Goal: Complete application form

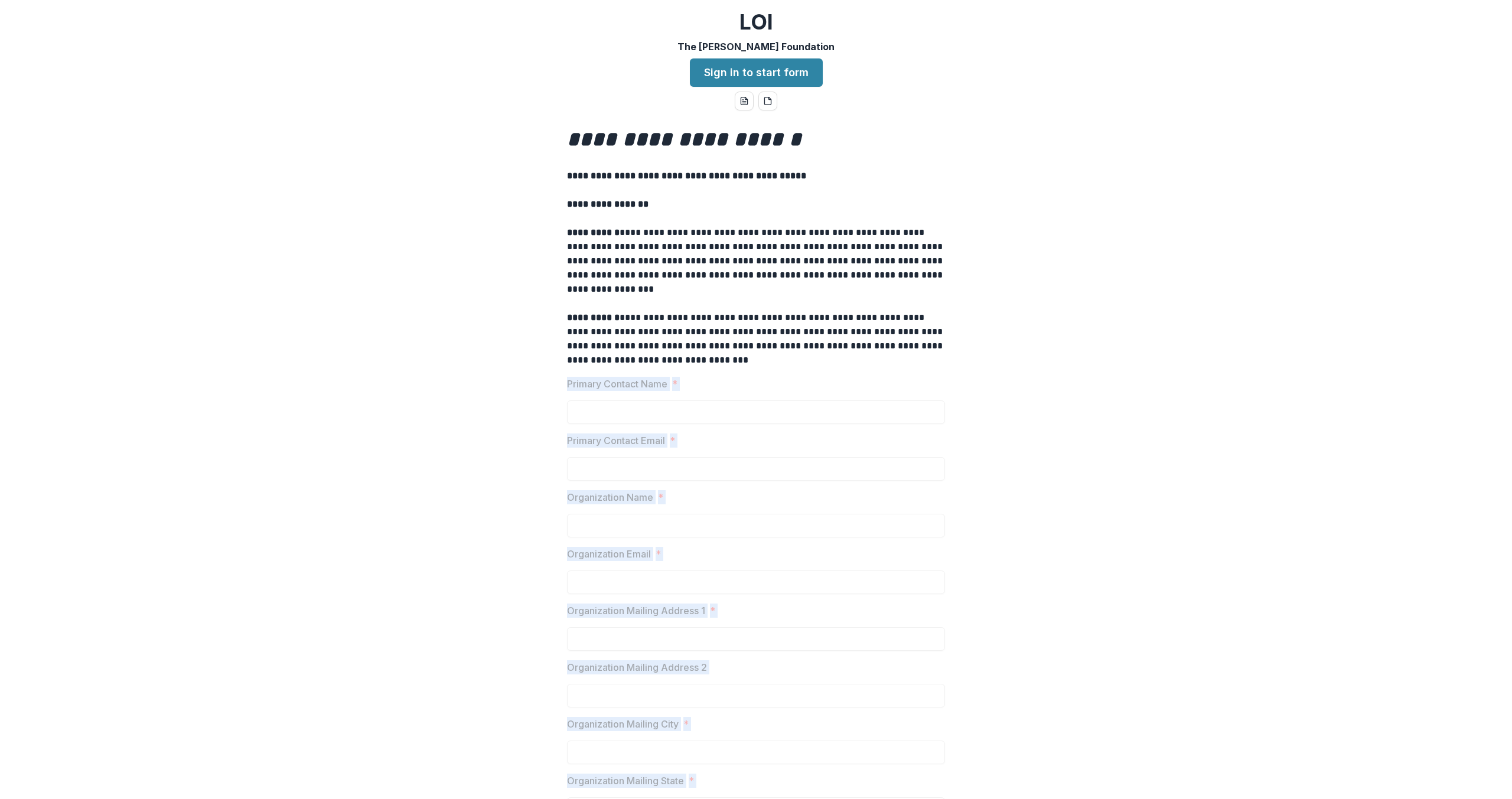
drag, startPoint x: 647, startPoint y: 664, endPoint x: 558, endPoint y: 382, distance: 295.7
copy div "Primary Contact Name * Primary Contact Email * Organization Name * Organization…"
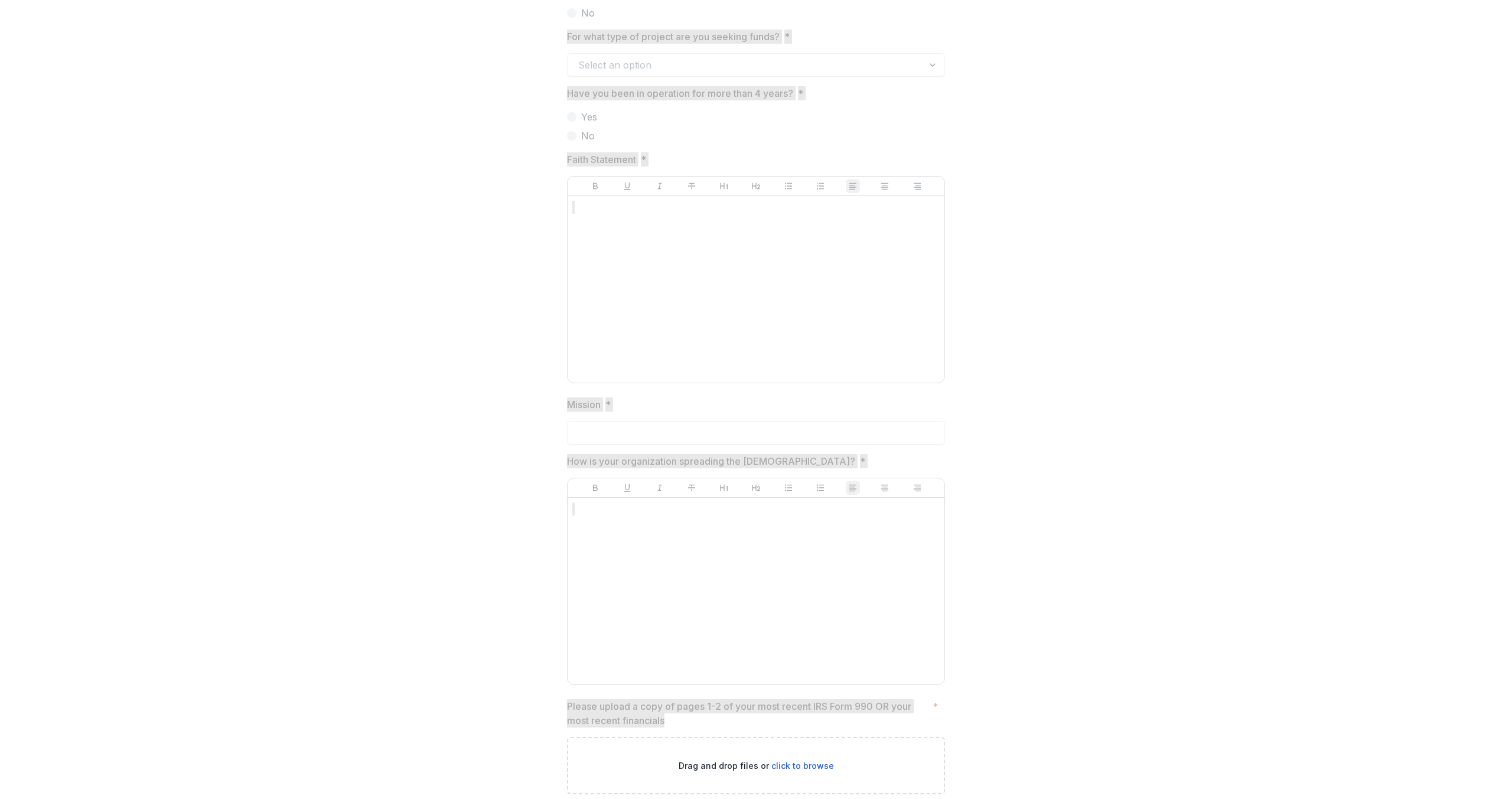
scroll to position [1457, 0]
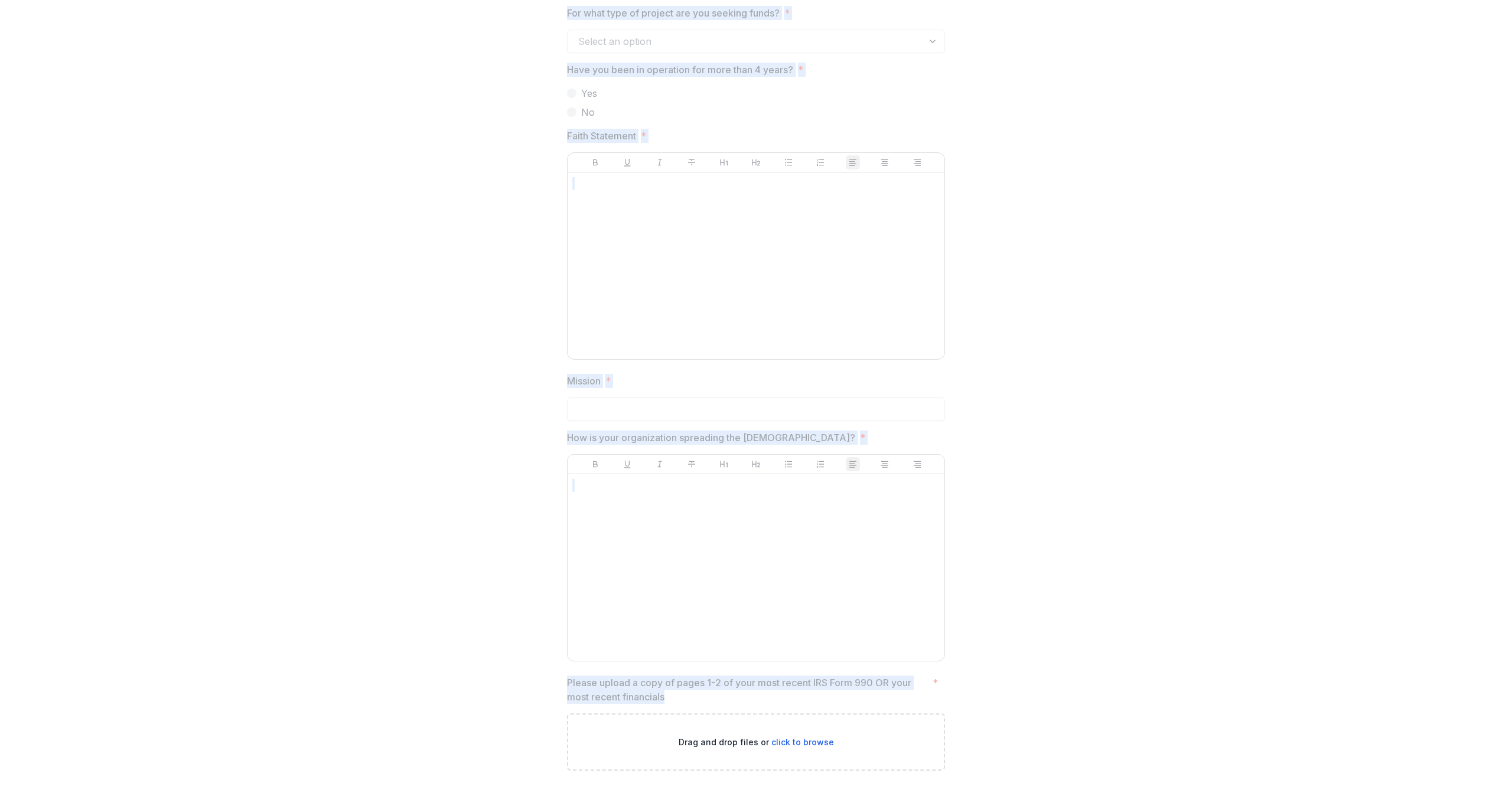
click at [739, 503] on div at bounding box center [755, 567] width 367 height 177
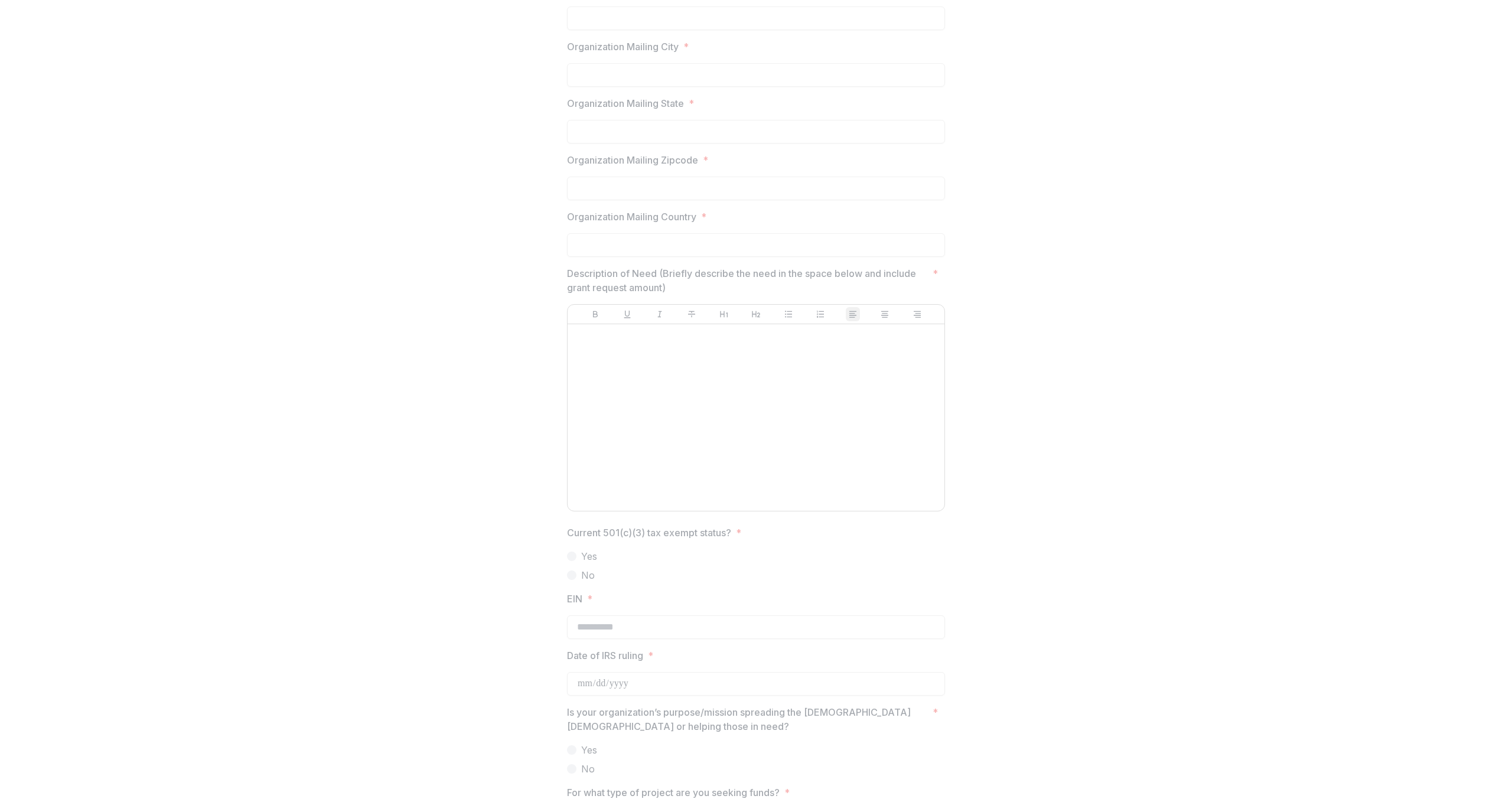
scroll to position [1032, 0]
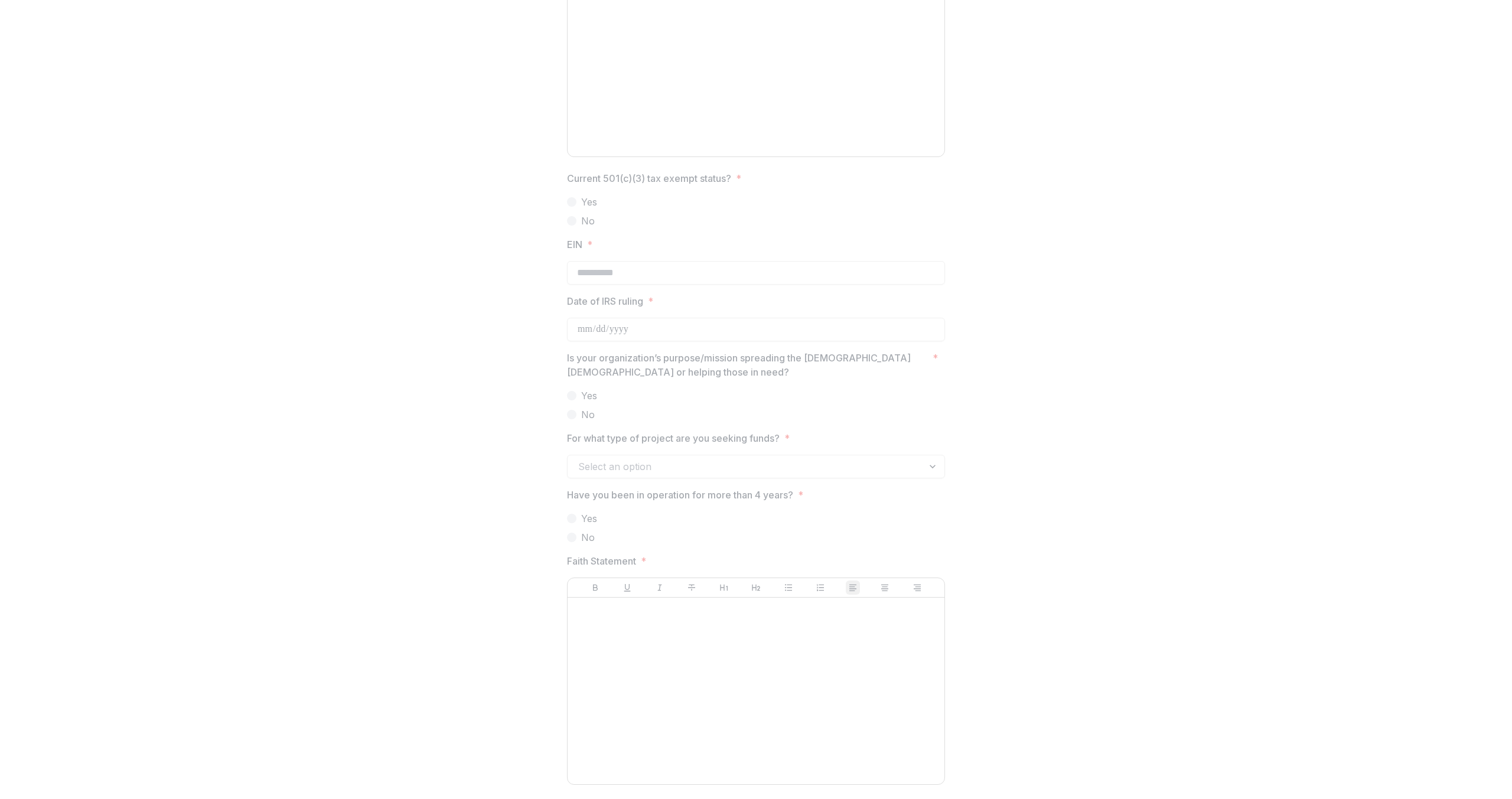
click at [788, 488] on p "Have you been in operation for more than 4 years?" at bounding box center [680, 494] width 226 height 15
click at [791, 473] on div "Select an option" at bounding box center [756, 467] width 378 height 24
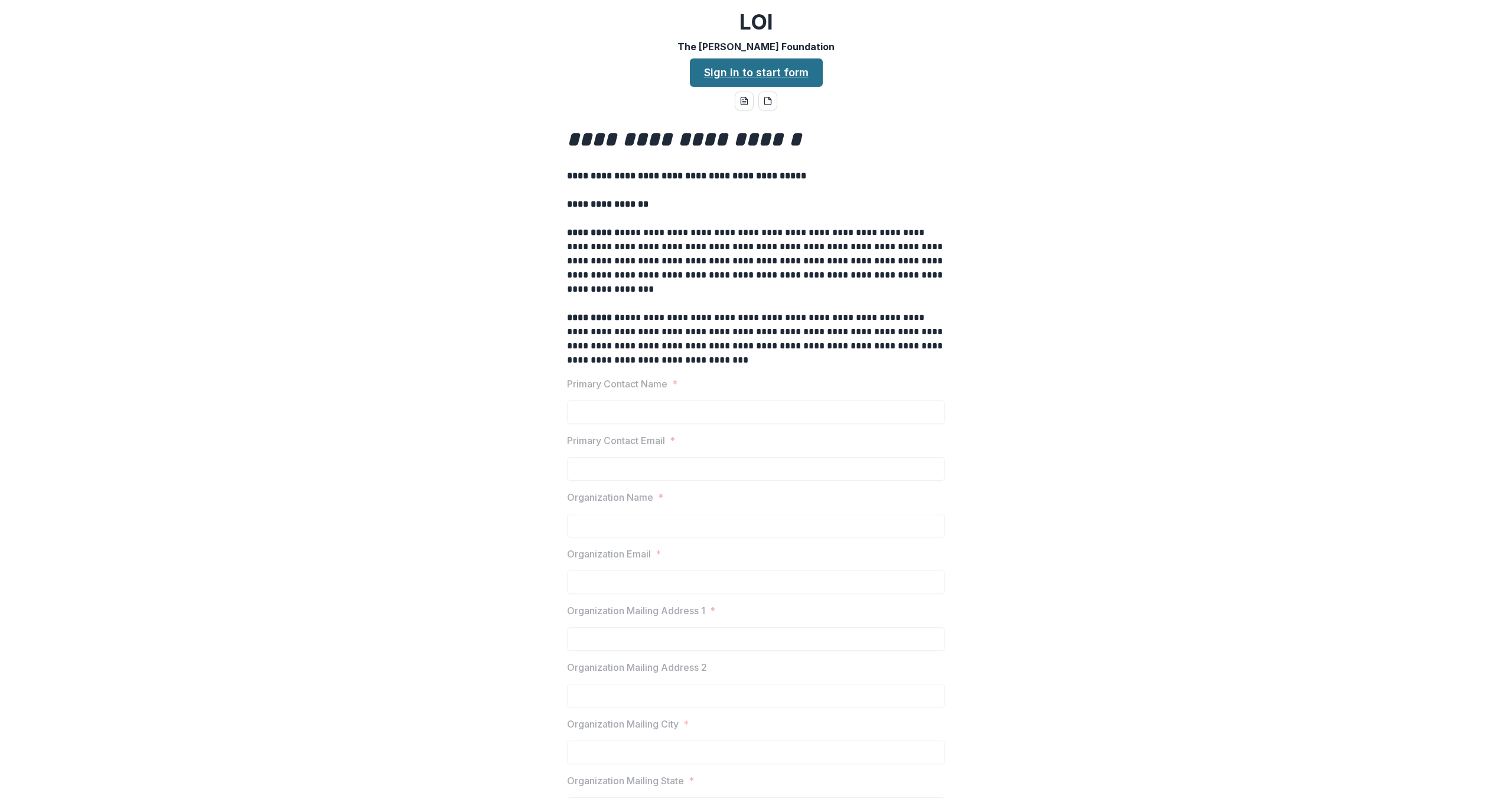
click at [779, 72] on link "Sign in to start form" at bounding box center [755, 72] width 133 height 28
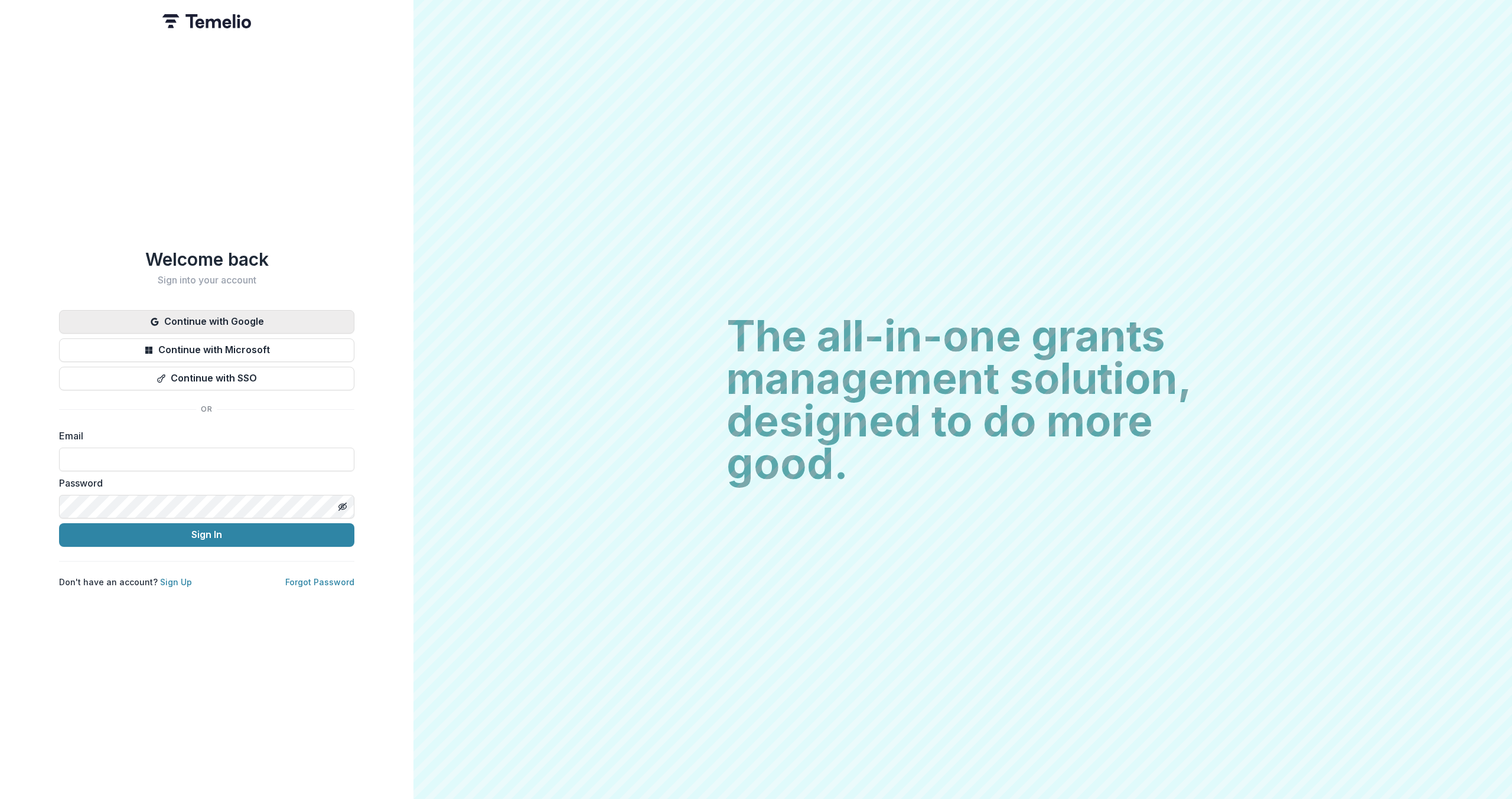
click at [239, 321] on button "Continue with Google" at bounding box center [206, 322] width 295 height 24
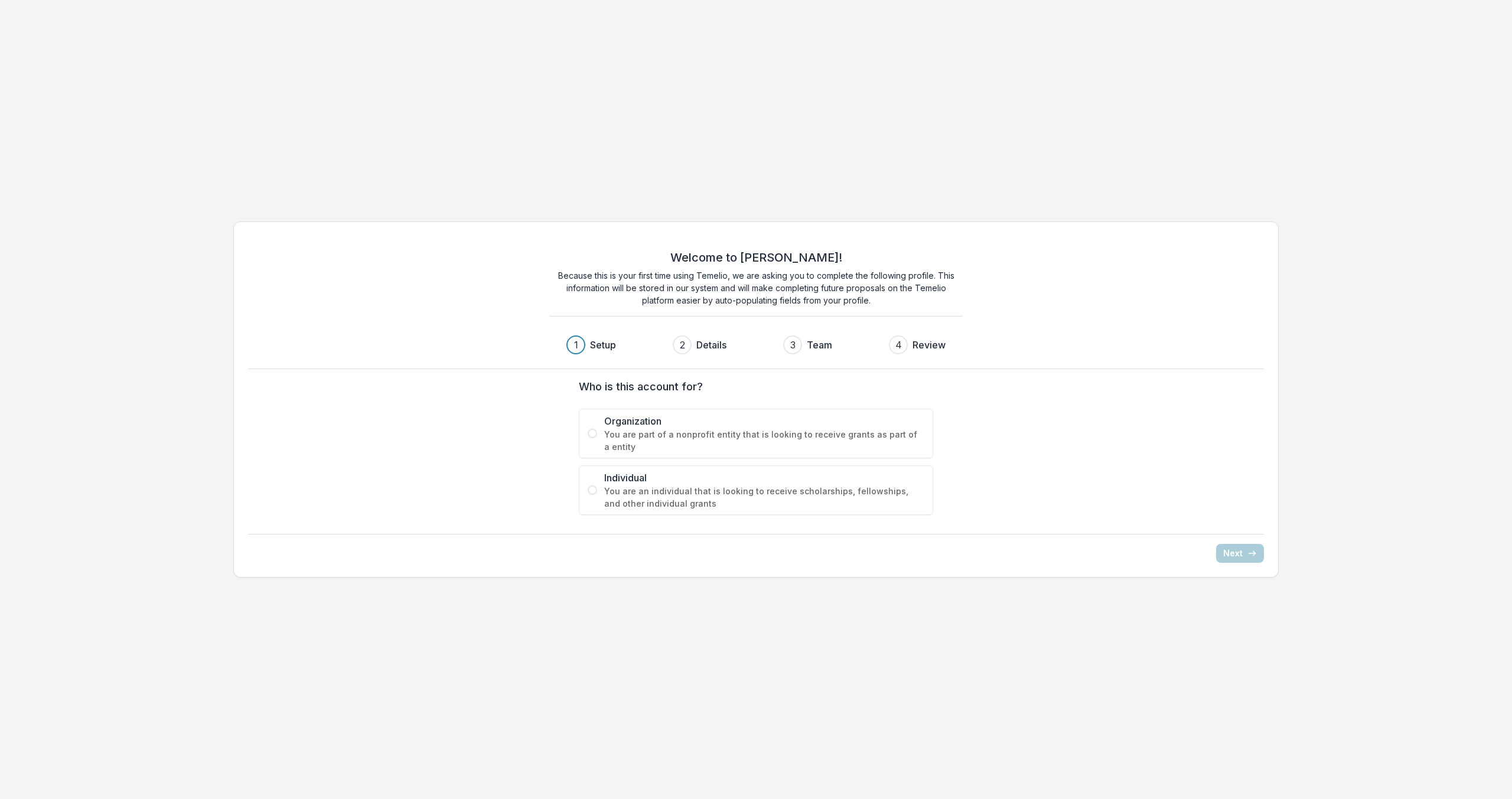
click at [615, 439] on span "You are part of a nonprofit entity that is looking to receive grants as part of…" at bounding box center [764, 441] width 320 height 25
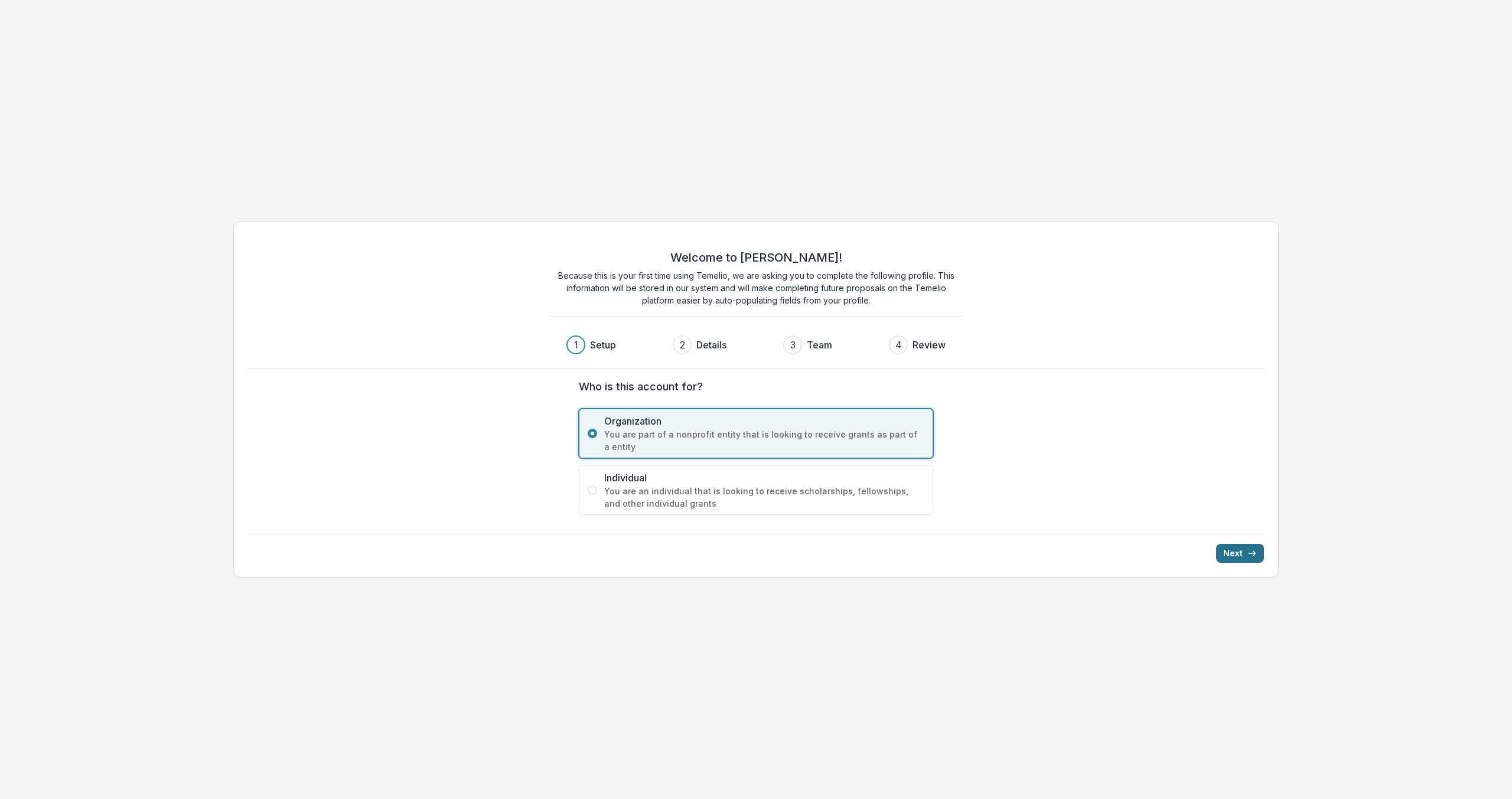
click at [1234, 551] on button "Next" at bounding box center [1240, 553] width 48 height 19
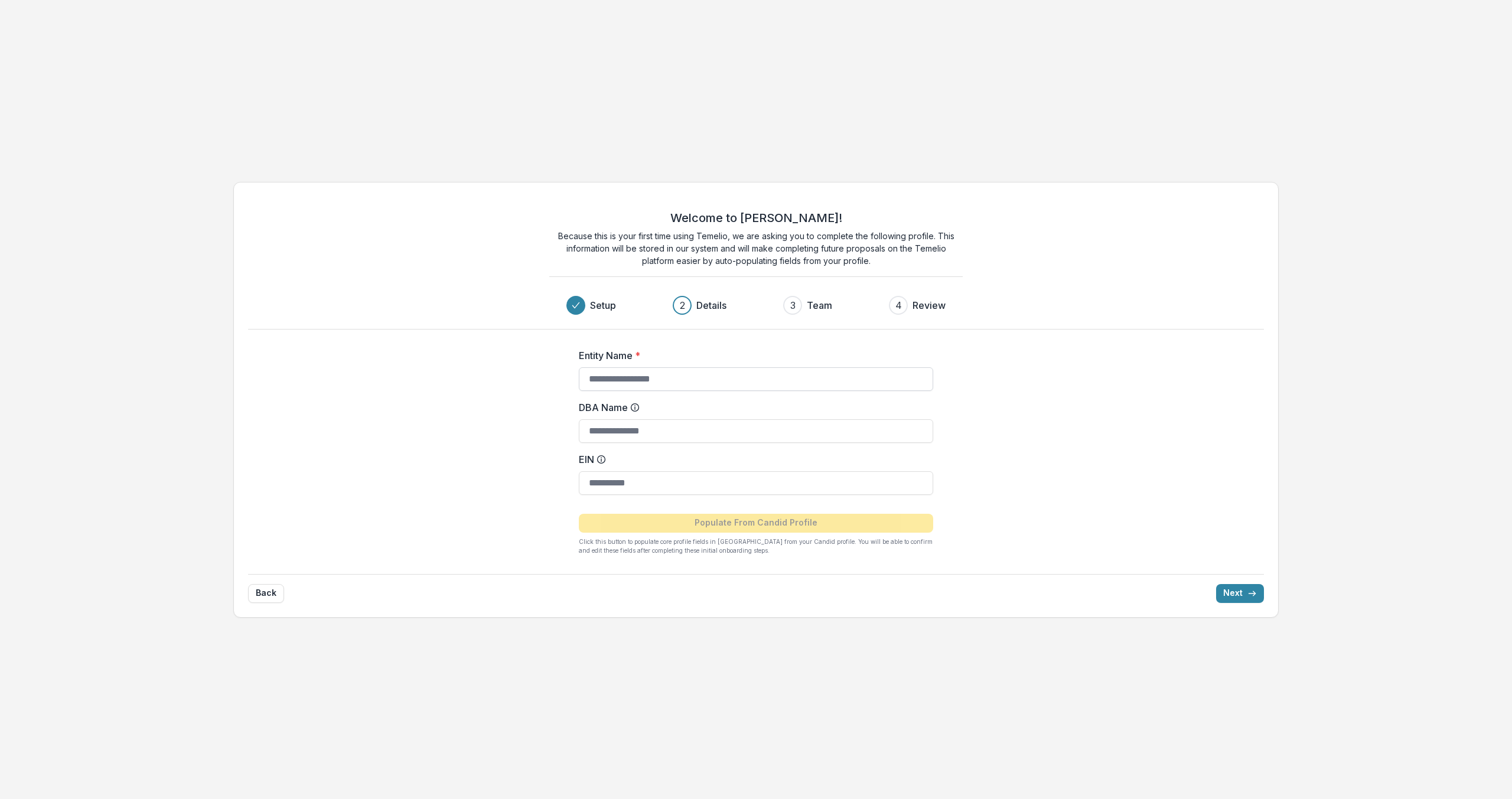
click at [718, 376] on input "Entity Name *" at bounding box center [756, 379] width 354 height 24
click at [274, 588] on button "Back" at bounding box center [266, 594] width 36 height 19
